Goal: Task Accomplishment & Management: Use online tool/utility

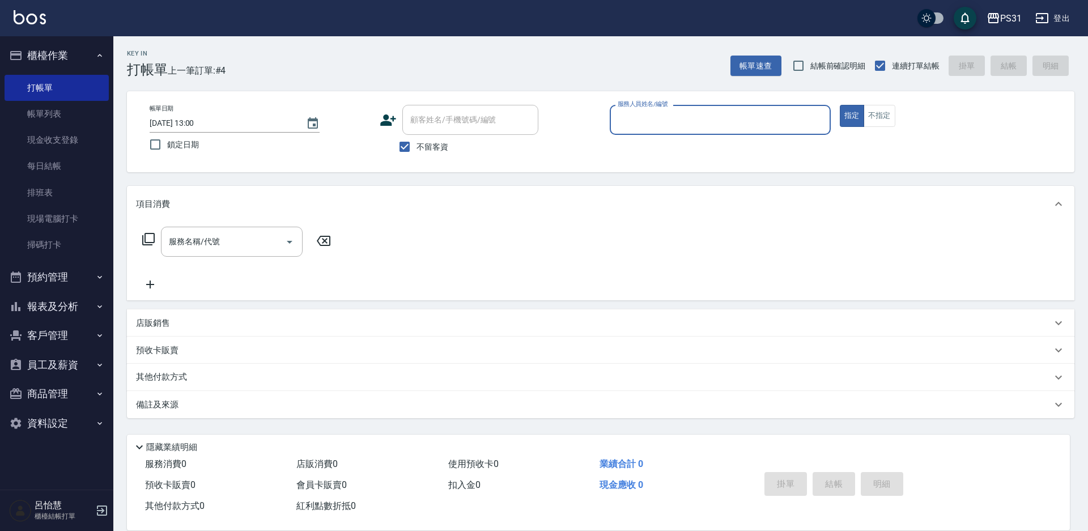
click at [644, 117] on input "服務人員姓名/編號" at bounding box center [720, 120] width 211 height 20
type input "Nico-11"
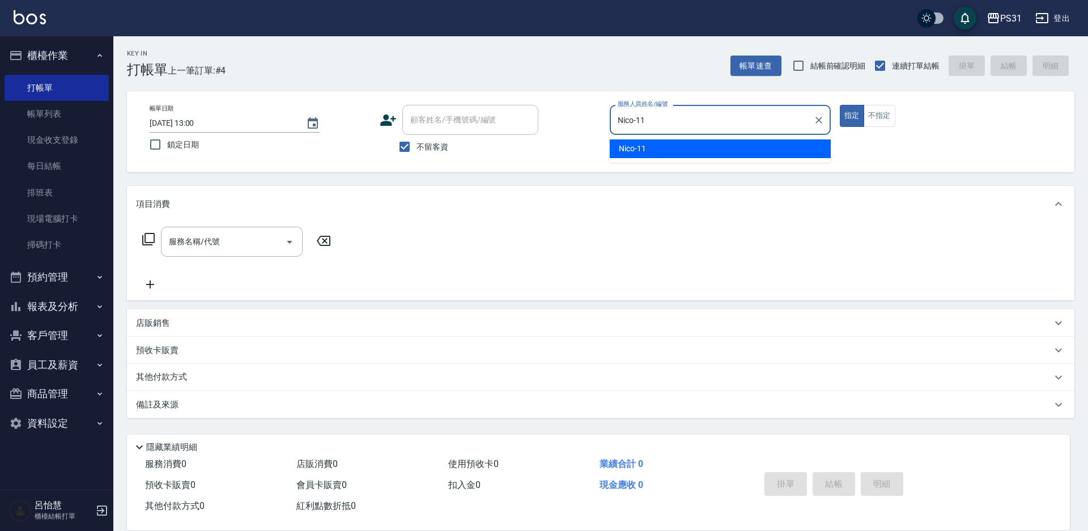
type button "true"
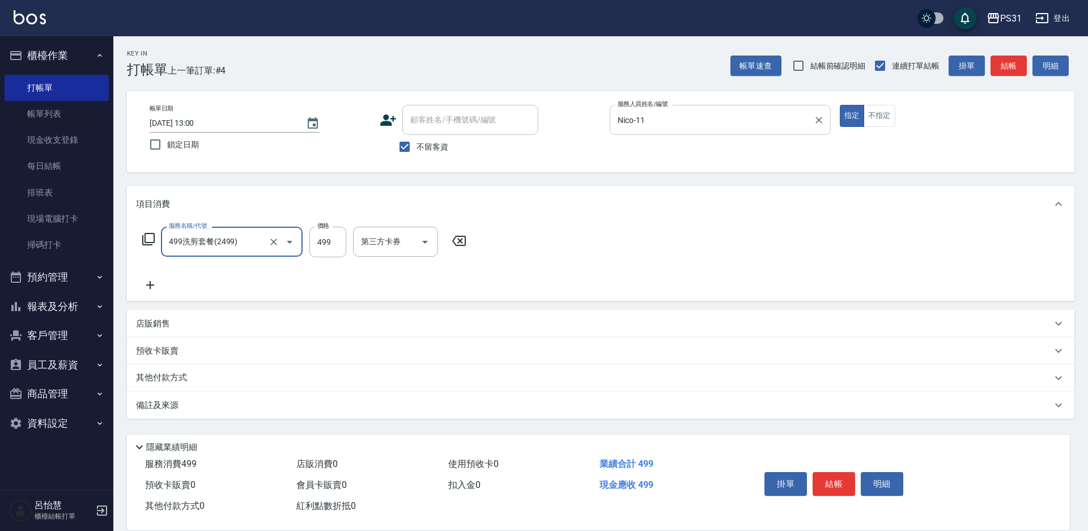
type input "499洗剪套餐(2499)"
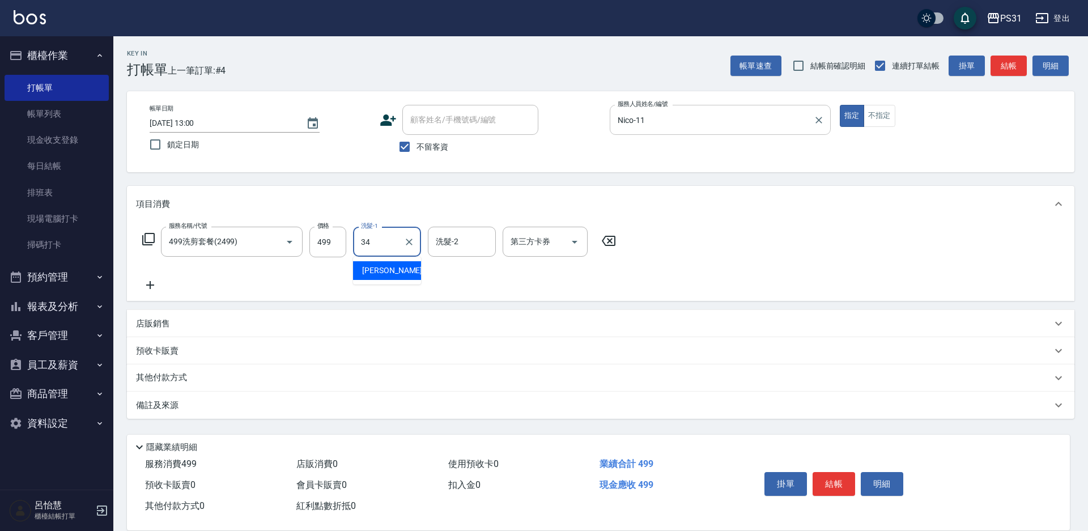
type input "[PERSON_NAME]-34"
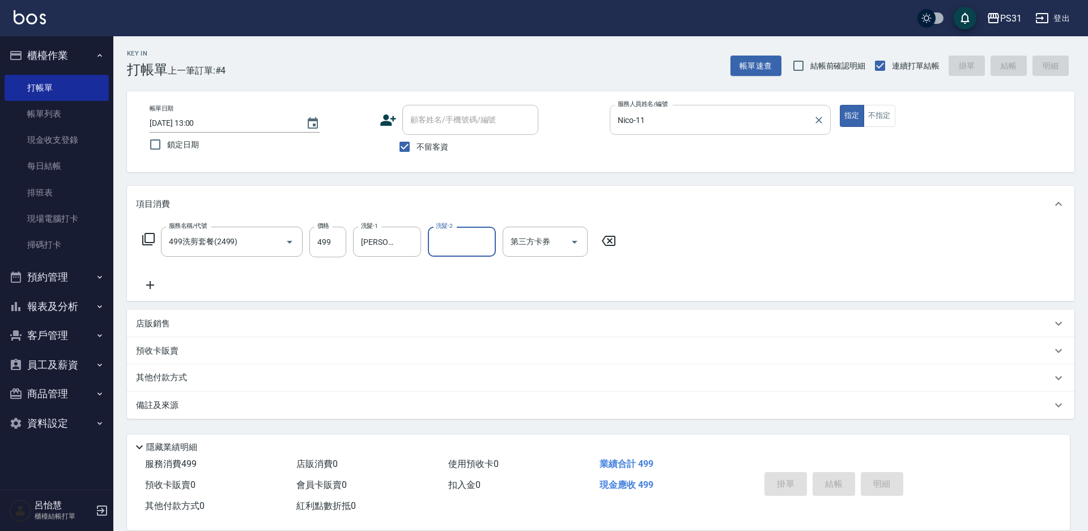
type input "[DATE] 15:18"
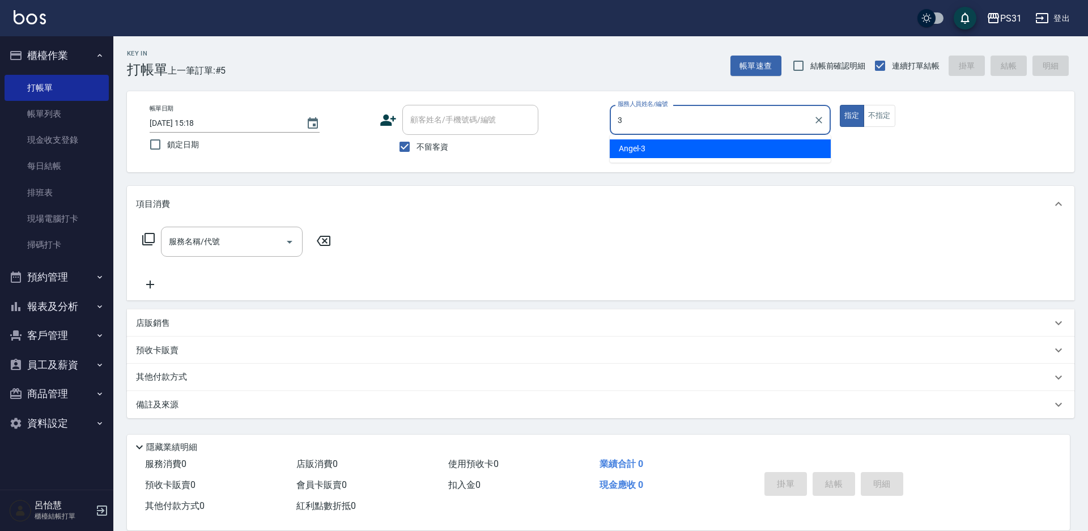
type input "[PERSON_NAME]-3"
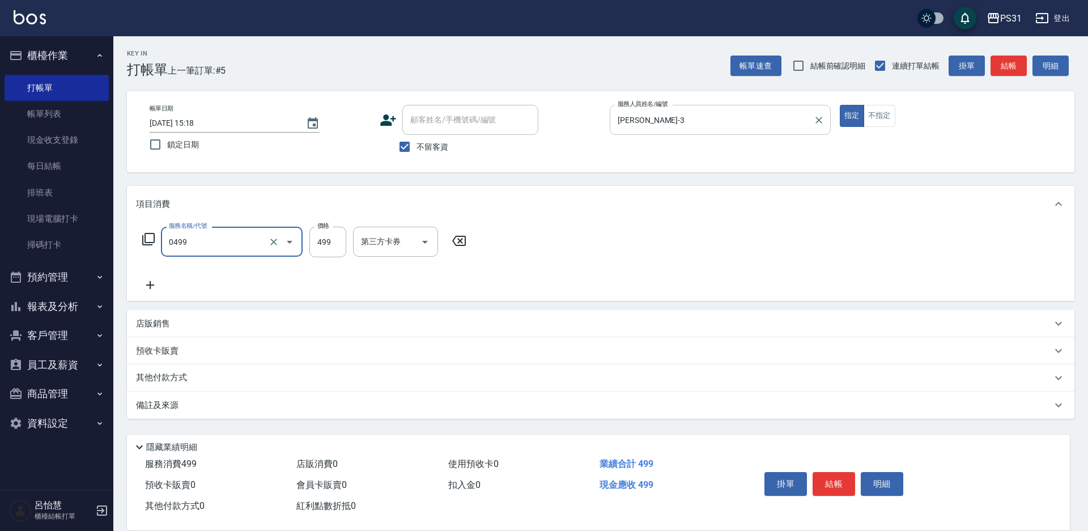
type input "[PERSON_NAME]spa(0499)"
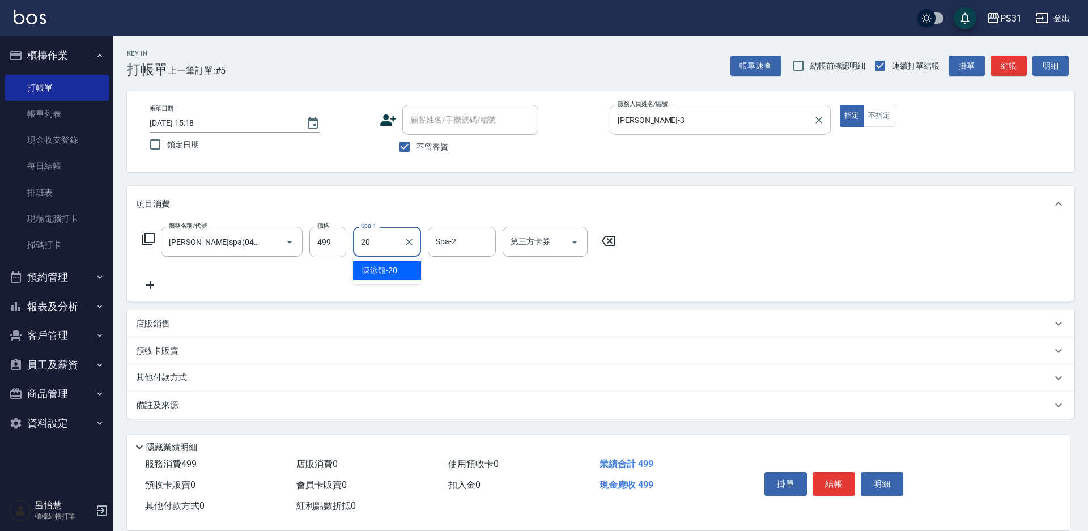
type input "[PERSON_NAME]-20"
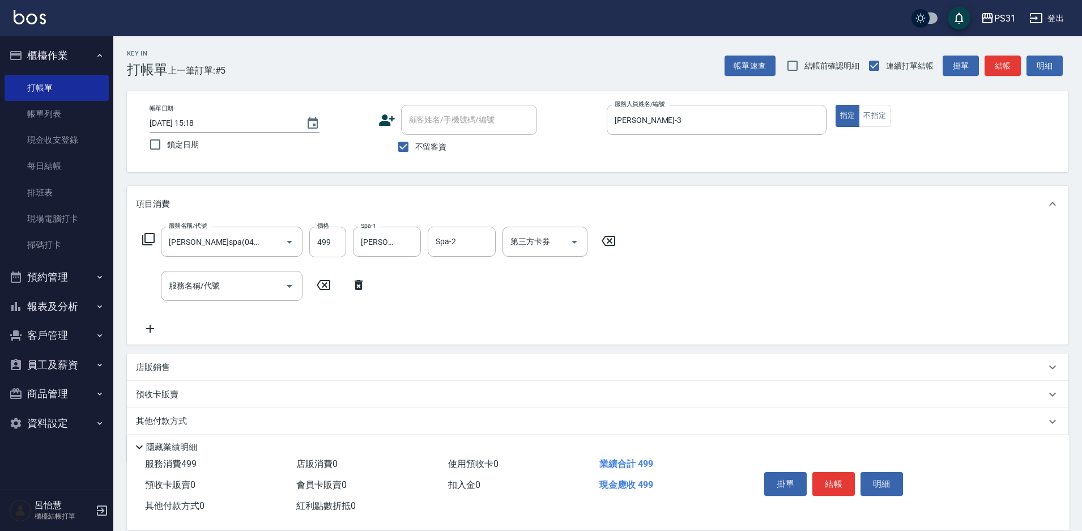
click at [152, 240] on icon at bounding box center [149, 239] width 14 height 14
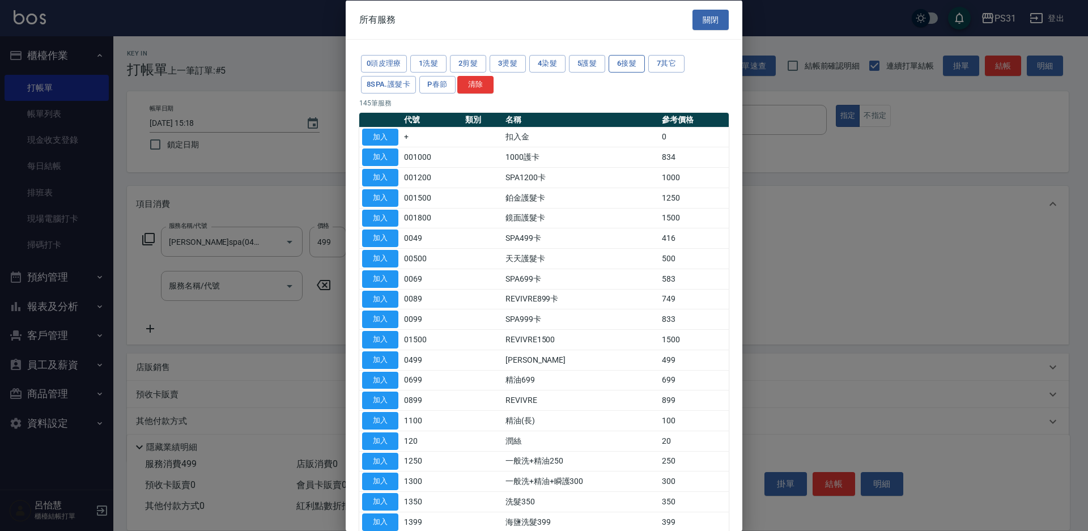
click at [635, 60] on button "6接髮" at bounding box center [627, 64] width 36 height 18
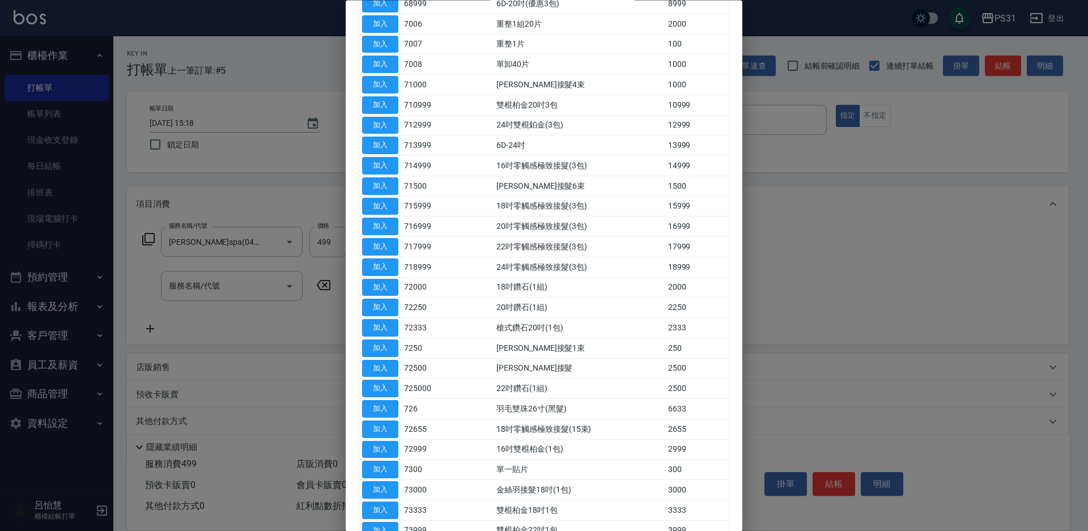
scroll to position [331, 0]
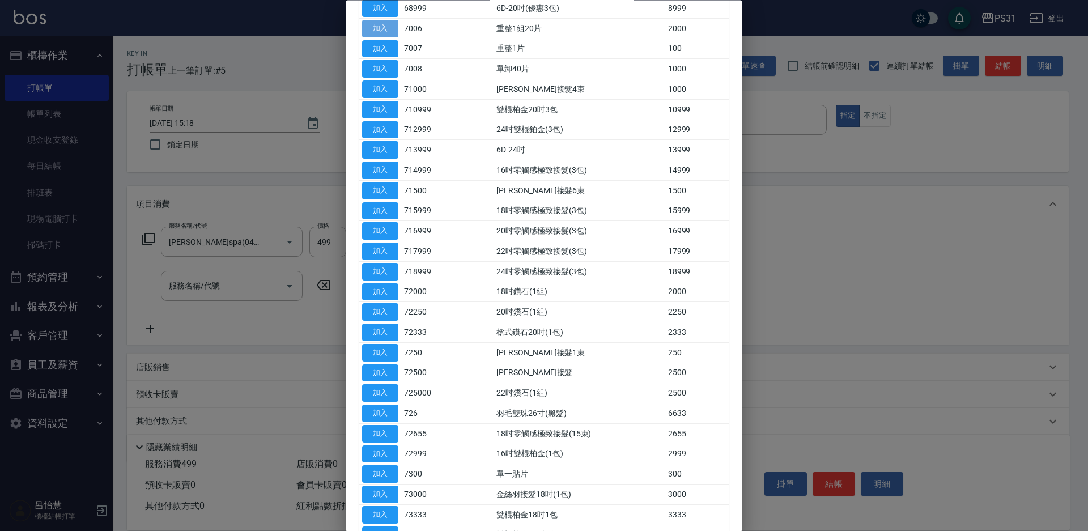
click at [388, 29] on button "加入" at bounding box center [380, 29] width 36 height 18
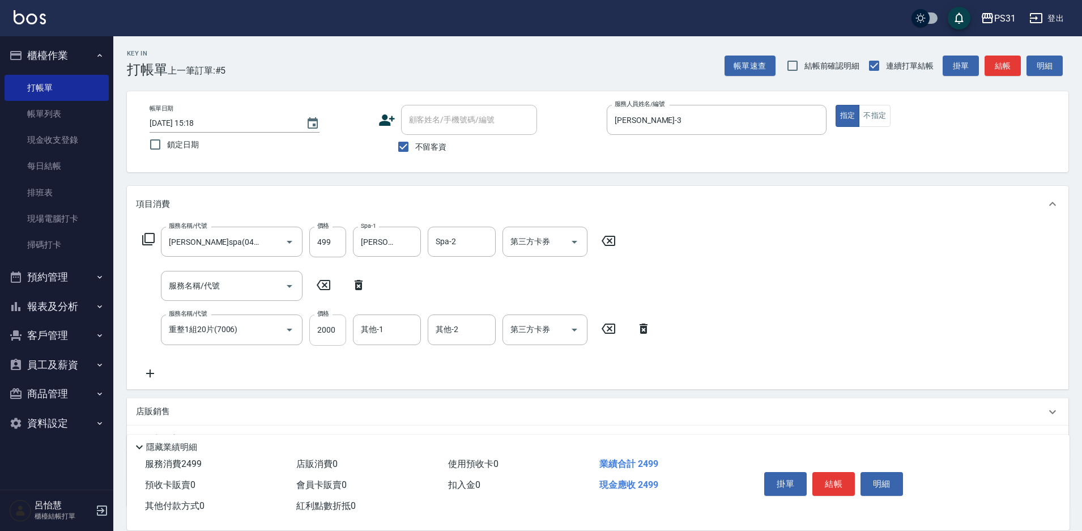
click at [327, 326] on input "2000" at bounding box center [327, 329] width 37 height 31
type input "3200"
type input "[PERSON_NAME]-20"
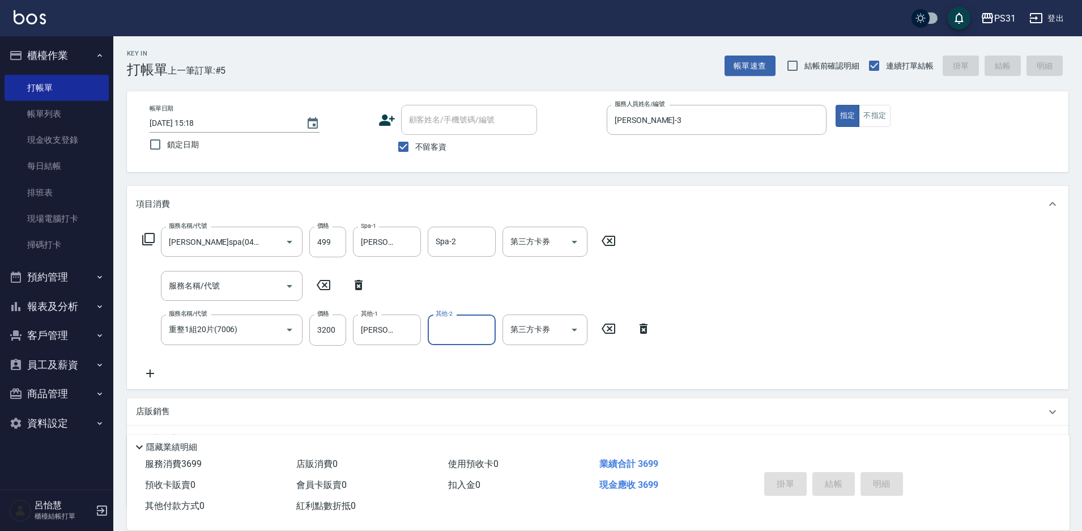
type input "[DATE] 15:19"
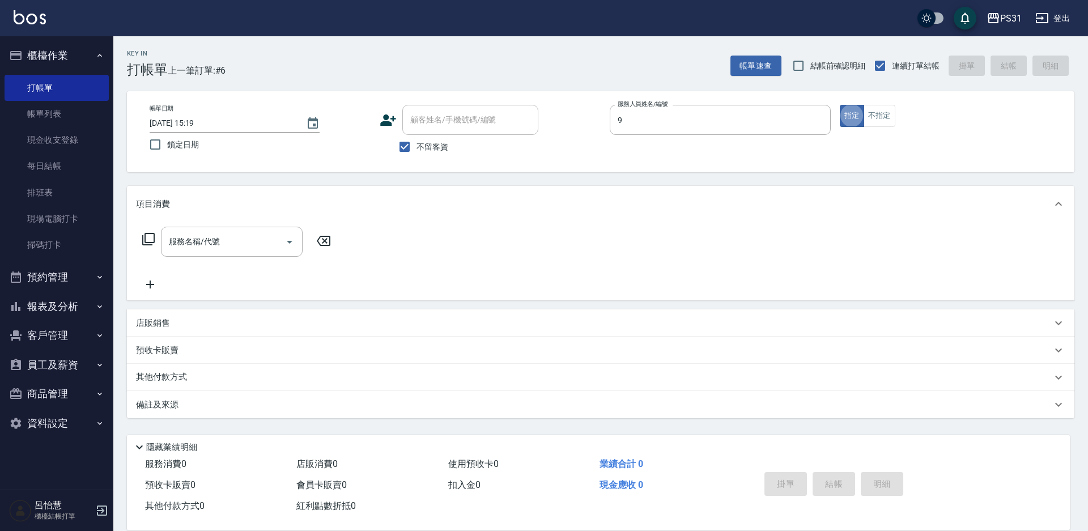
type input "JOJO-9"
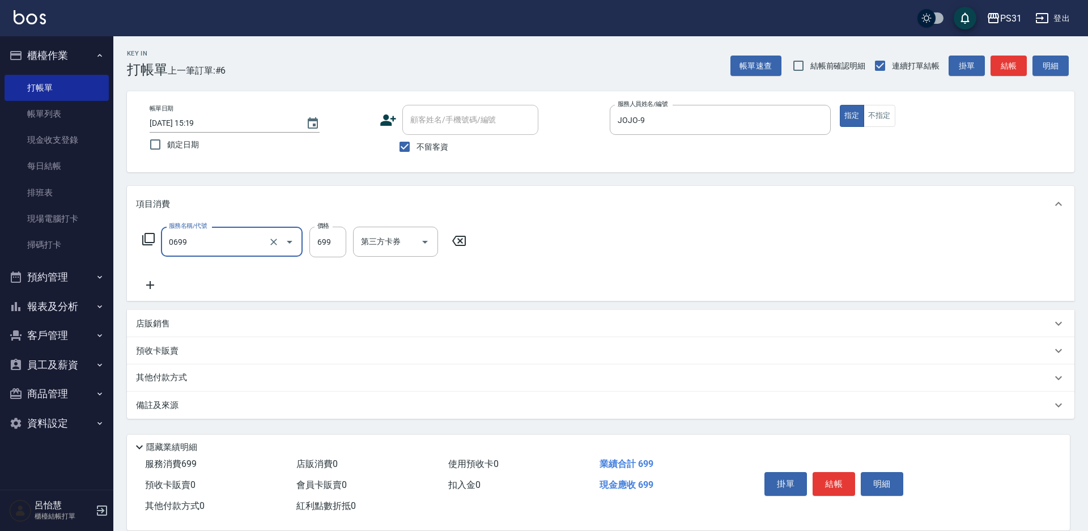
type input "精油699(0699)"
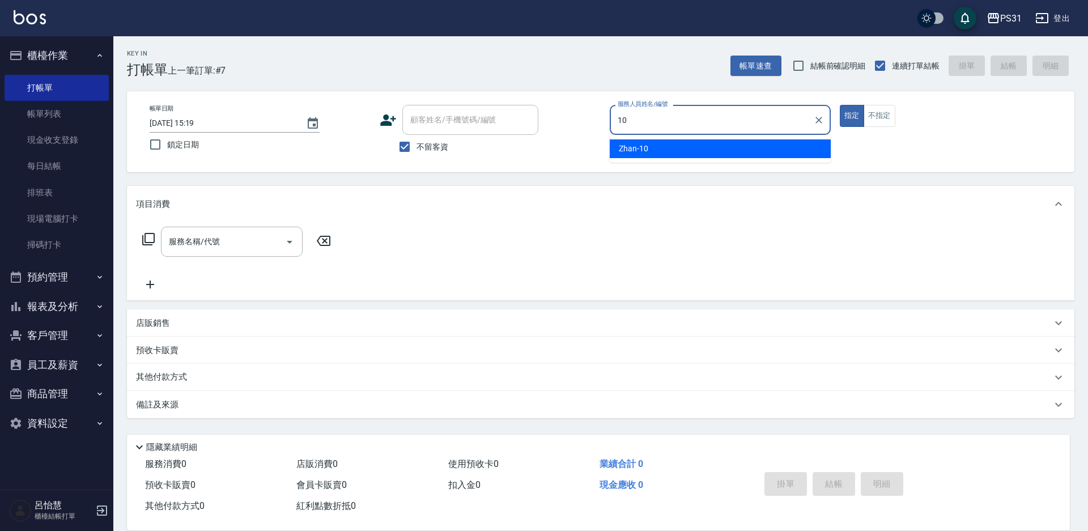
type input "Zhan-10"
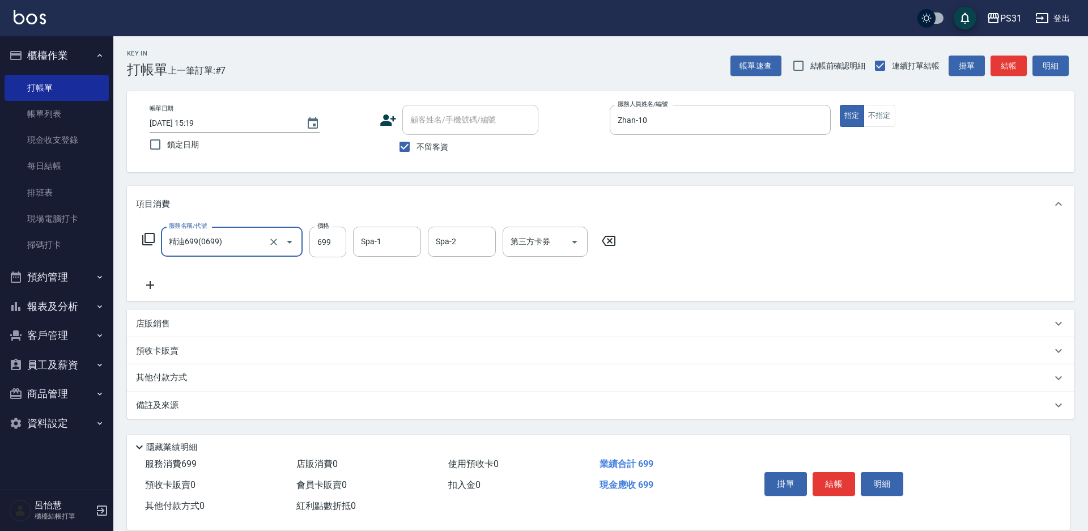
type input "精油699(0699)"
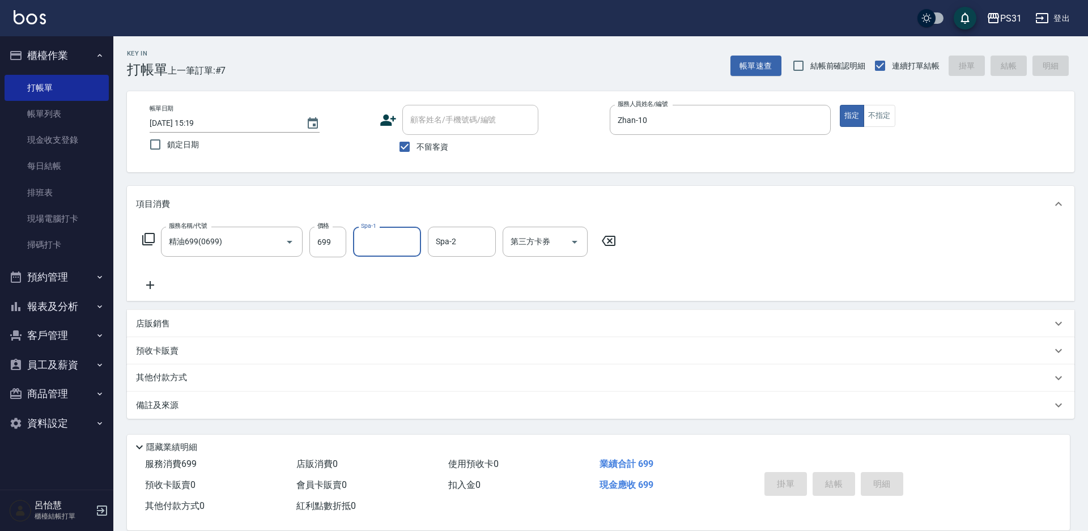
type input "[DATE] 15:20"
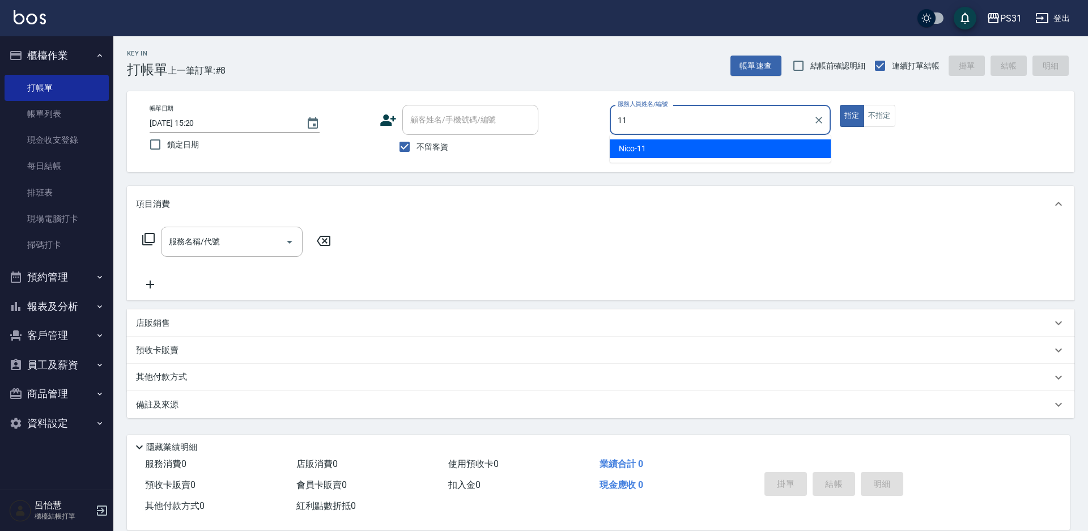
type input "Nico-11"
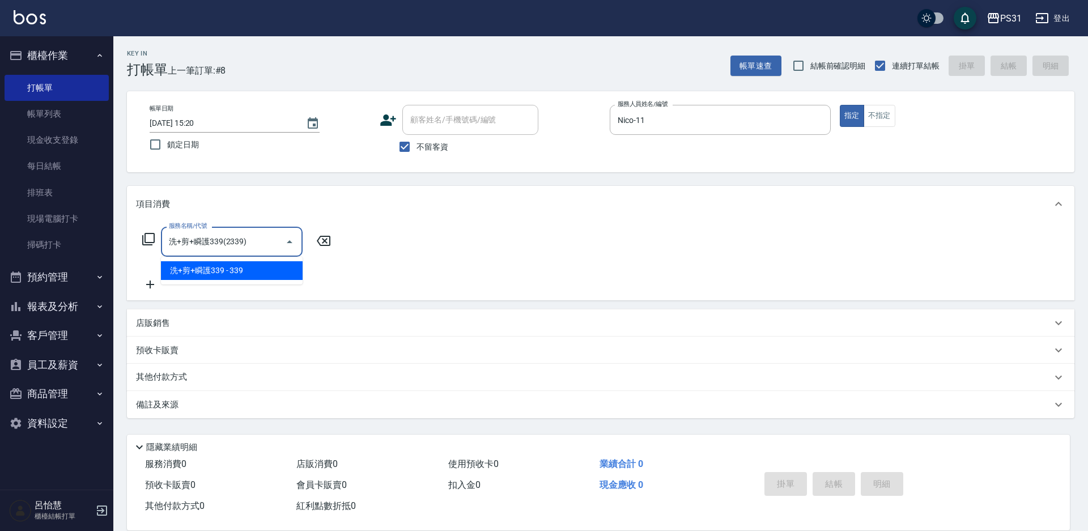
type input "洗+剪+瞬護339(2339)"
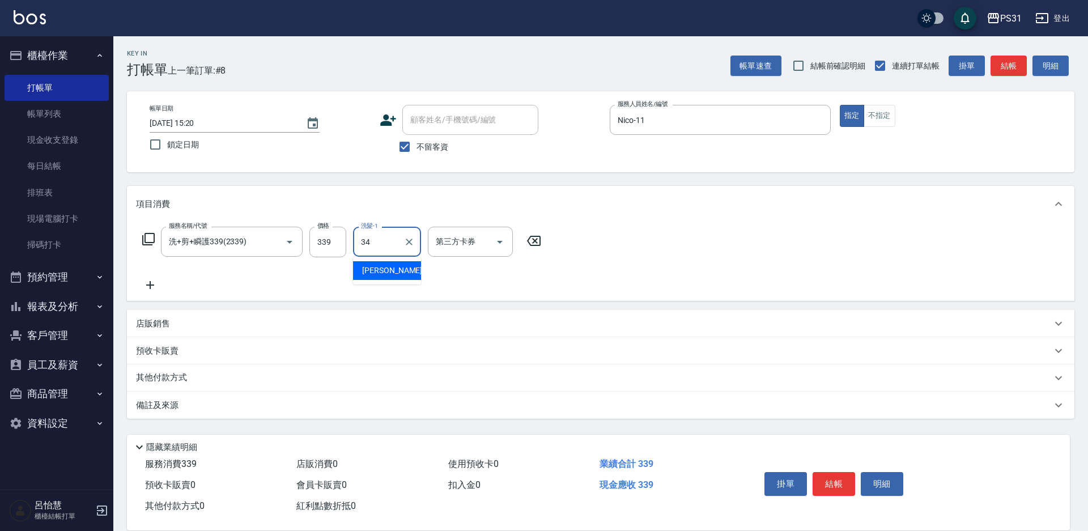
type input "[PERSON_NAME]-34"
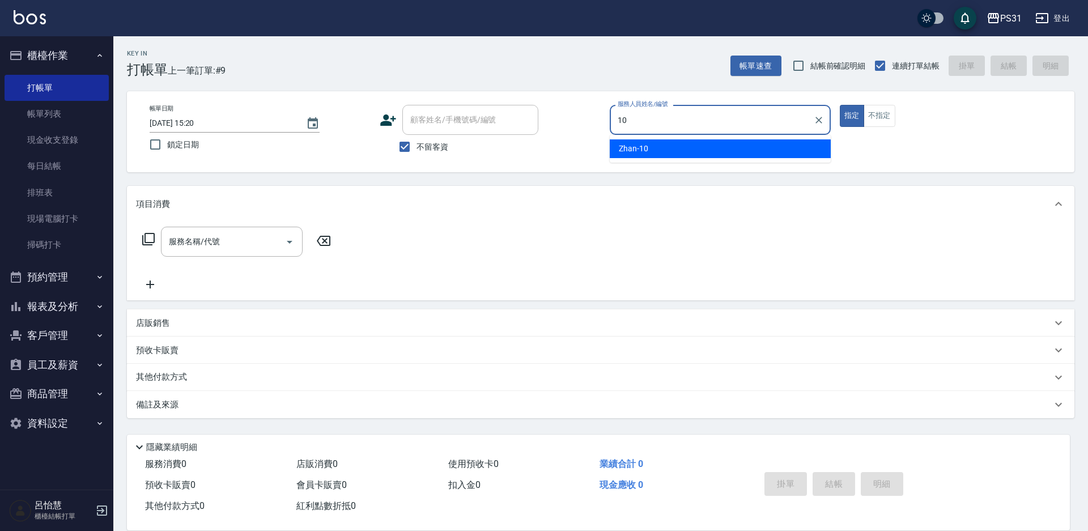
type input "Zhan-10"
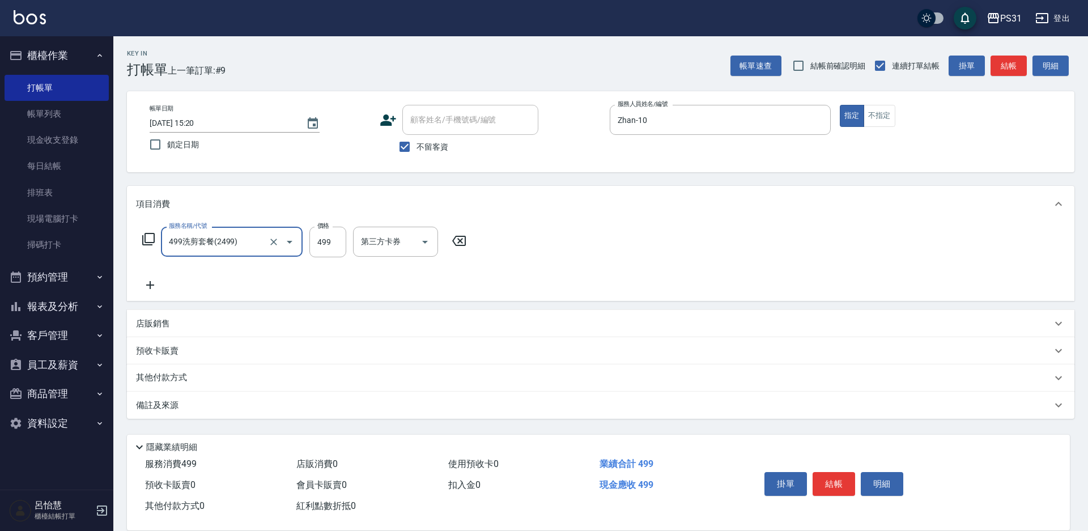
type input "499洗剪套餐(2499)"
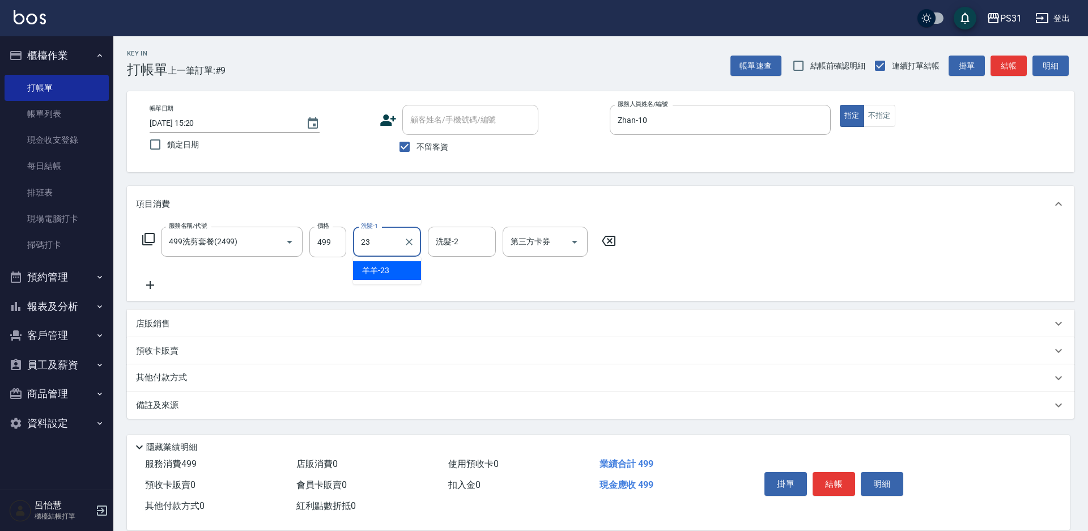
type input "羊羊-23"
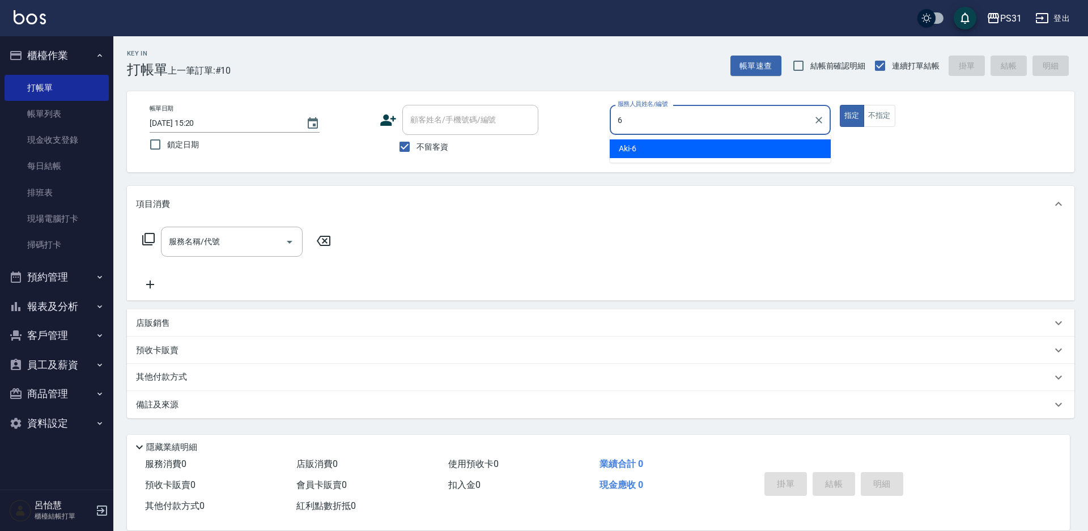
type input "Aki-6"
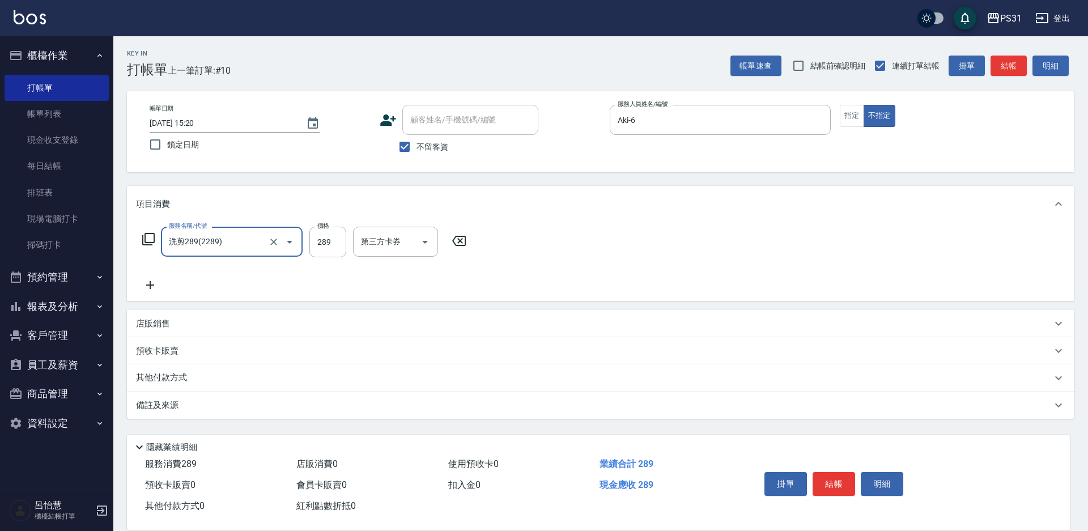
type input "洗剪289(2289)"
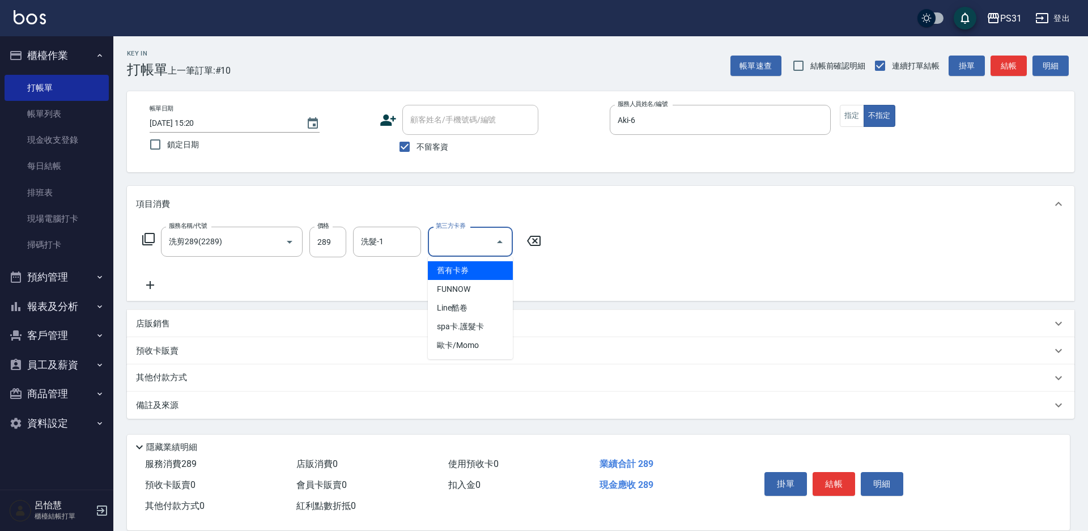
type input "舊有卡券"
